Goal: Task Accomplishment & Management: Manage account settings

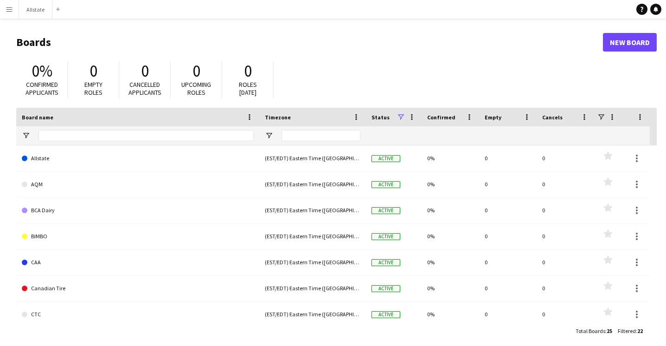
click at [6, 11] on app-icon "Menu" at bounding box center [9, 9] width 7 height 7
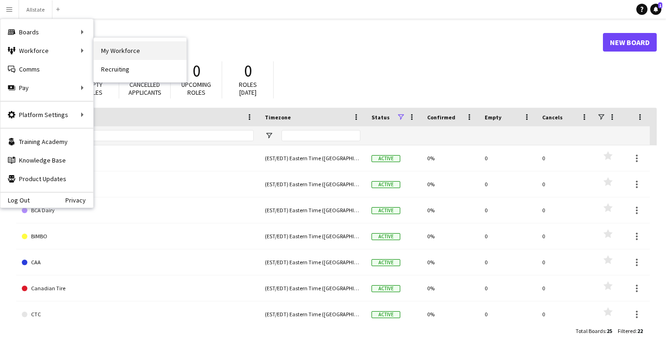
click at [116, 52] on link "My Workforce" at bounding box center [140, 50] width 93 height 19
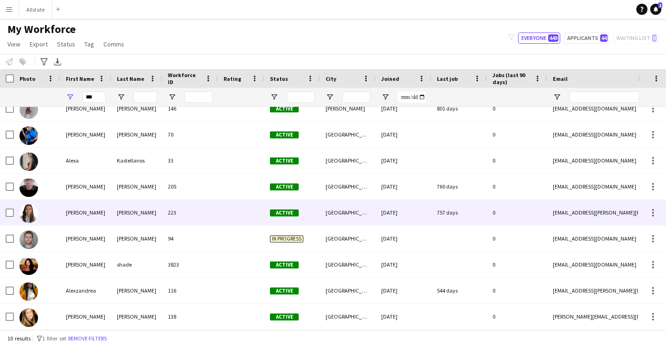
scroll to position [37, 0]
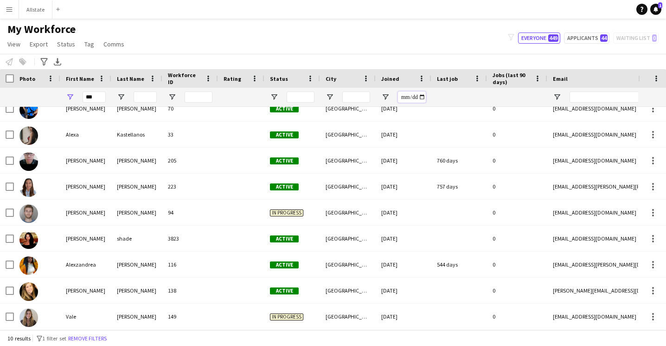
click at [404, 98] on input "Joined Filter Input" at bounding box center [412, 96] width 28 height 11
click at [461, 50] on div "My Workforce View Views Default view New view Update view Delete view Edit name…" at bounding box center [333, 38] width 666 height 32
click at [570, 33] on button "Applicants 44" at bounding box center [586, 37] width 45 height 11
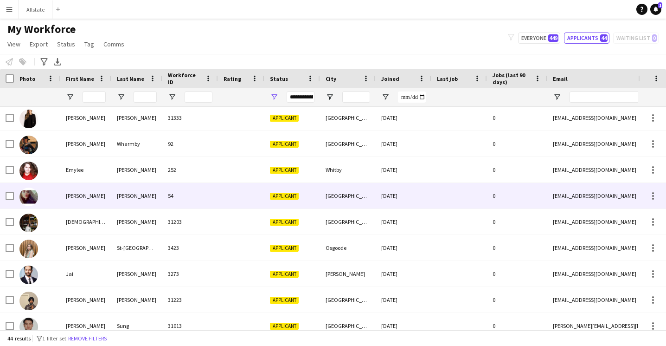
scroll to position [0, 0]
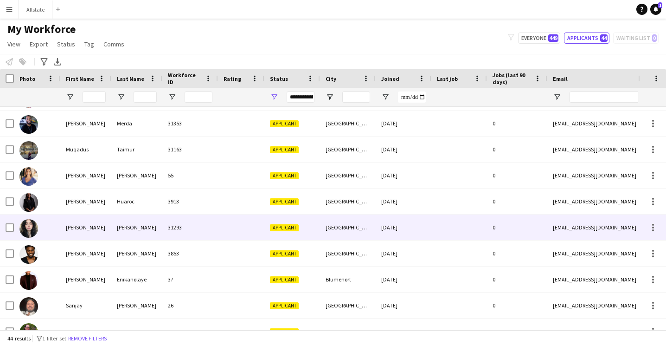
click at [205, 220] on div "31293" at bounding box center [190, 227] width 56 height 26
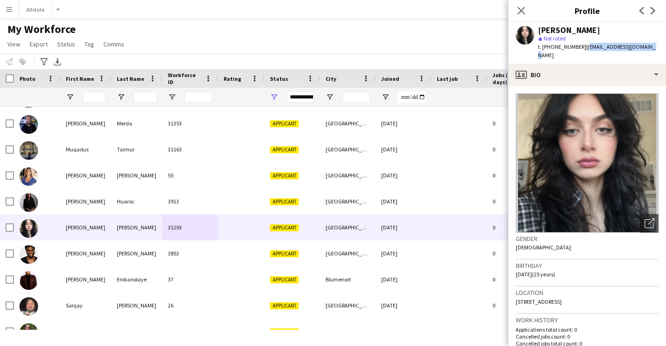
drag, startPoint x: 640, startPoint y: 47, endPoint x: 580, endPoint y: 49, distance: 59.9
click at [580, 49] on div "[PERSON_NAME] star Not rated t. [PHONE_NUMBER] | [EMAIL_ADDRESS][DOMAIN_NAME]" at bounding box center [588, 42] width 158 height 41
copy span "[EMAIL_ADDRESS][DOMAIN_NAME]"
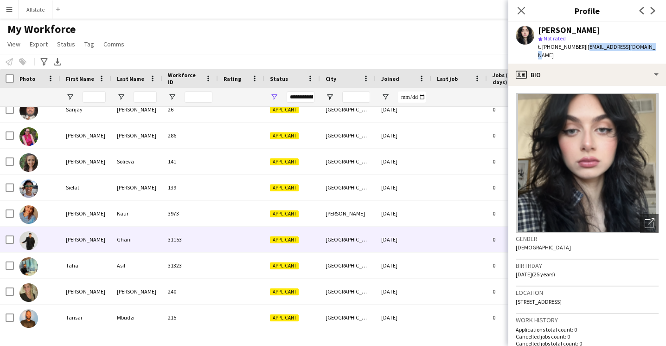
click at [301, 234] on div "Applicant" at bounding box center [293, 239] width 56 height 26
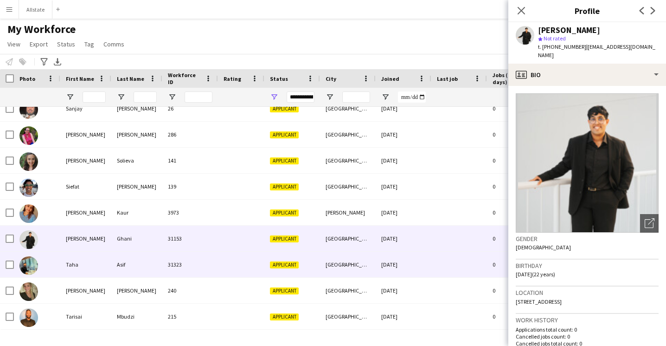
click at [300, 258] on div "Applicant" at bounding box center [293, 265] width 56 height 26
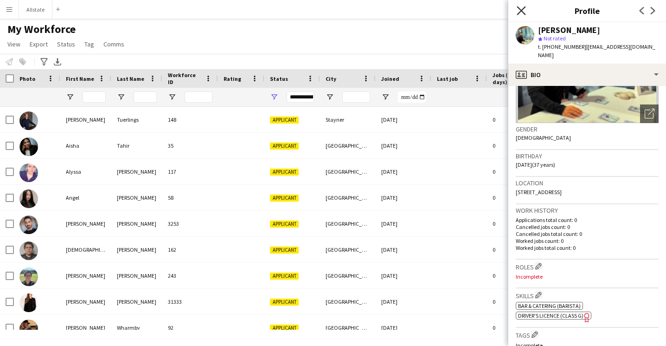
click at [524, 8] on icon at bounding box center [521, 10] width 9 height 9
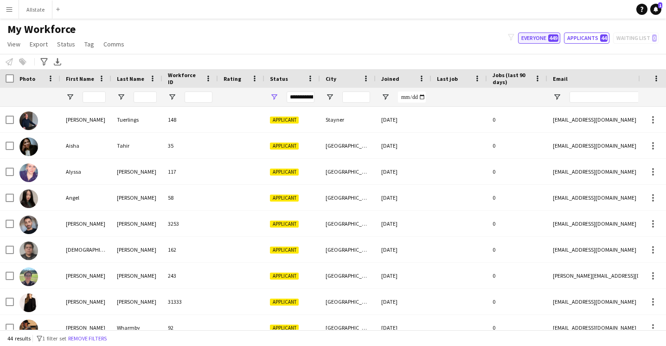
click at [533, 38] on button "Everyone 449" at bounding box center [539, 37] width 42 height 11
type input "**********"
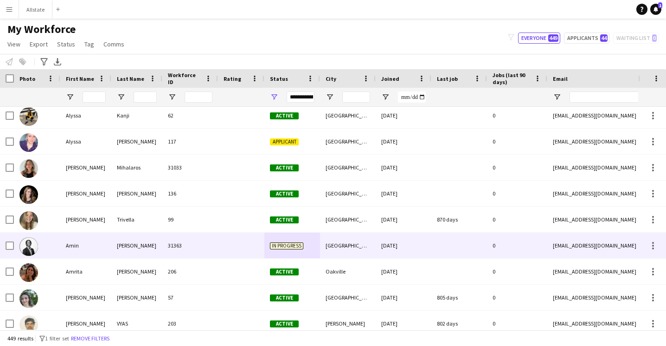
click at [239, 249] on div at bounding box center [241, 246] width 46 height 26
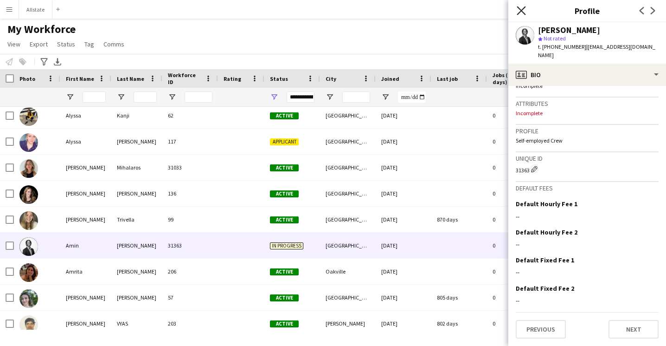
click at [519, 9] on icon "Close pop-in" at bounding box center [521, 10] width 9 height 9
